Goal: Navigation & Orientation: Find specific page/section

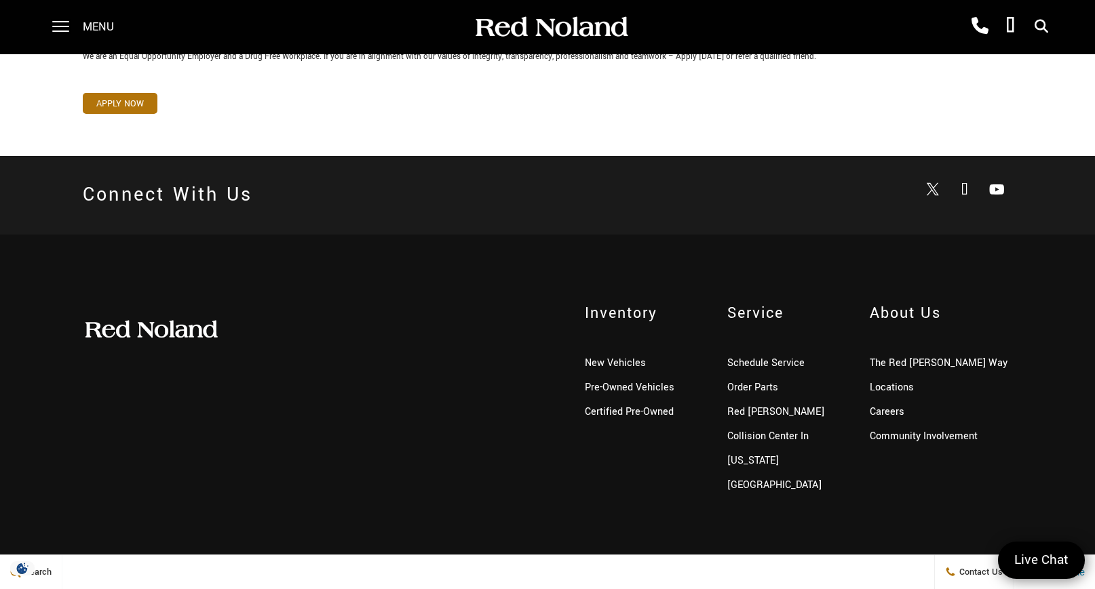
scroll to position [866, 0]
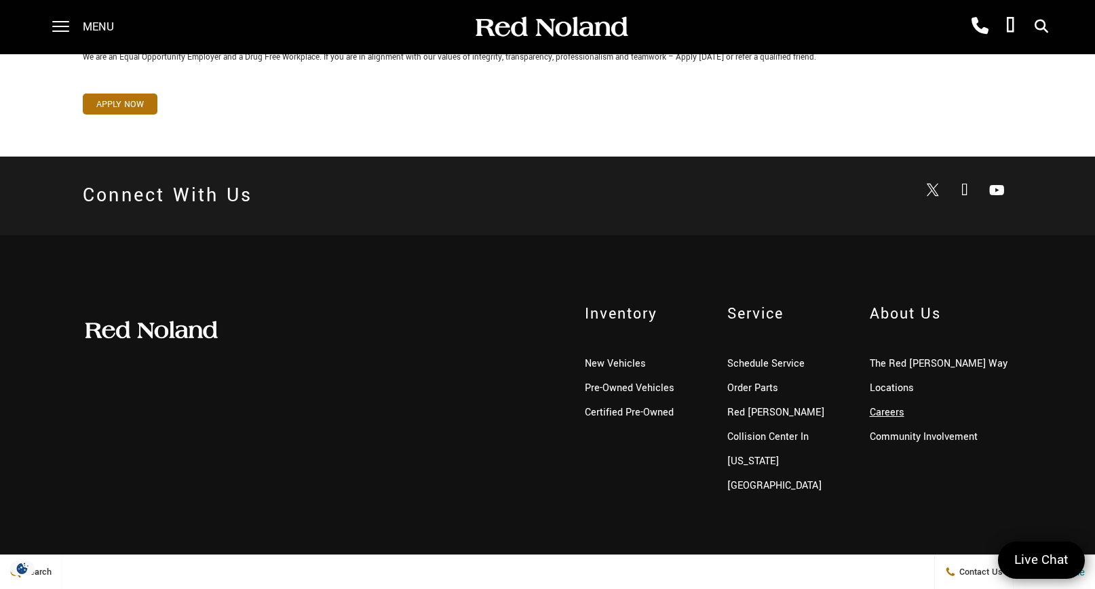
click at [877, 406] on link "Careers" at bounding box center [887, 413] width 35 height 14
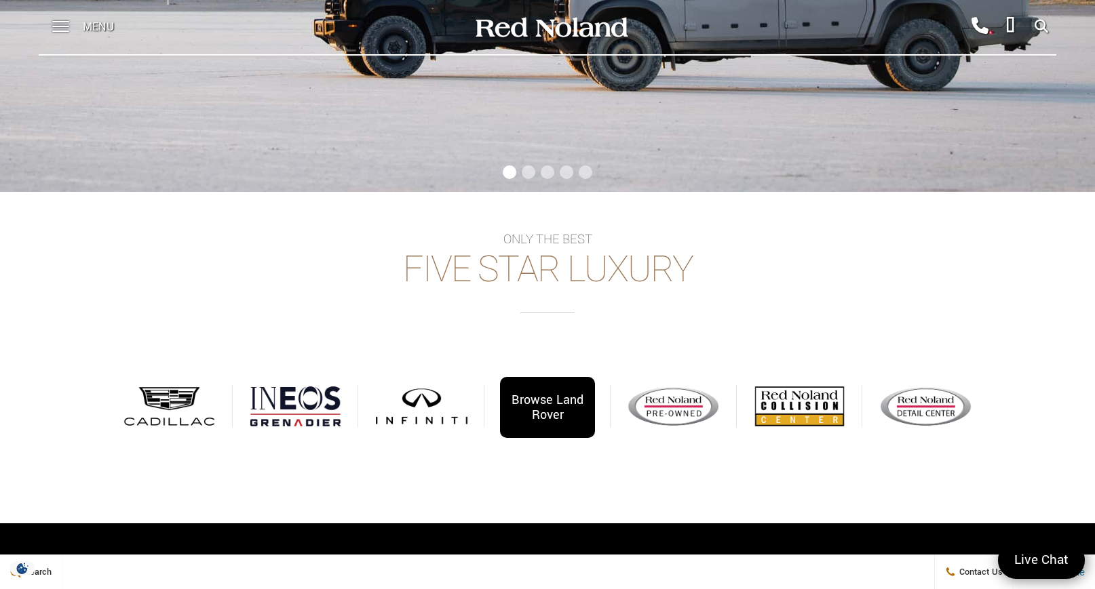
click at [537, 410] on div "Browse Land Rover" at bounding box center [547, 407] width 94 height 61
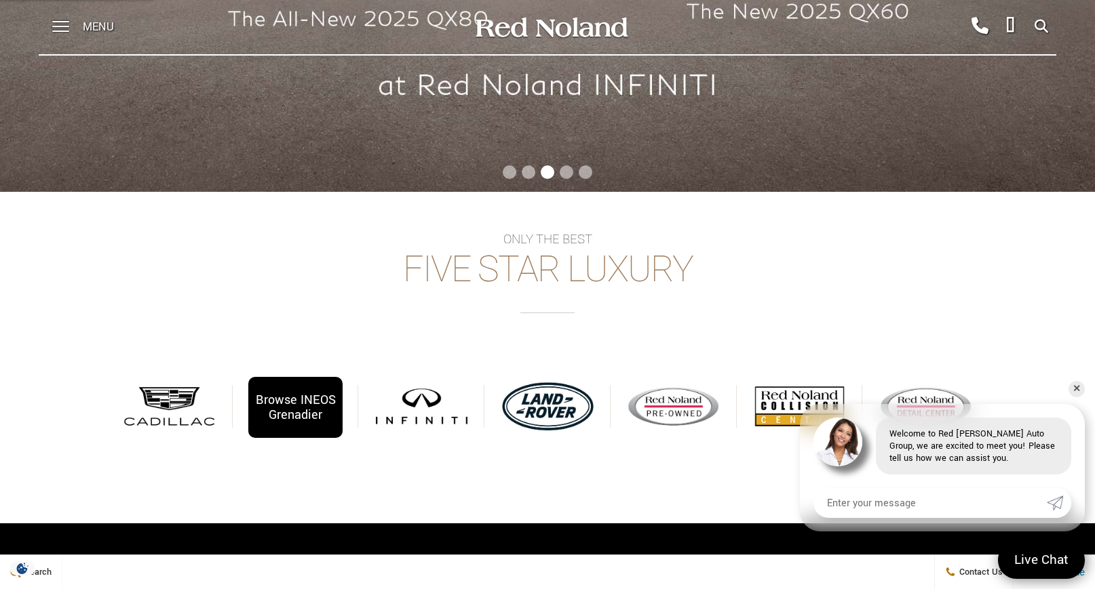
click at [307, 389] on div "Browse INEOS Grenadier" at bounding box center [295, 407] width 94 height 61
